Goal: Information Seeking & Learning: Find specific fact

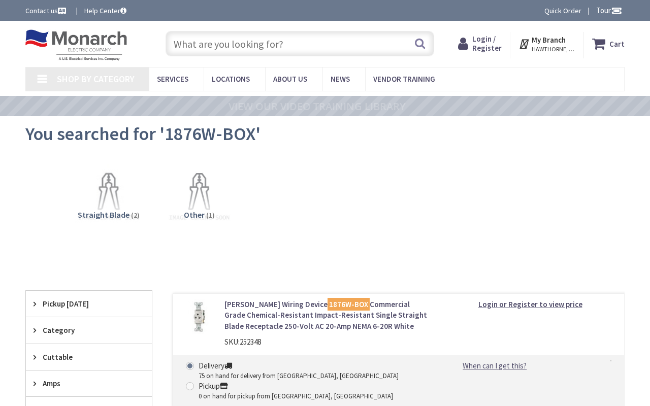
type input "Mystic River, [STREET_ADDRESS]"
